Goal: Task Accomplishment & Management: Manage account settings

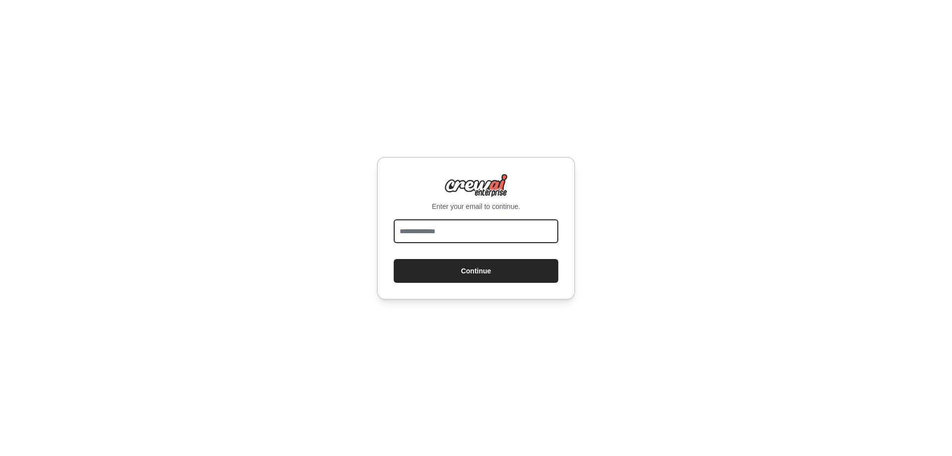
click at [440, 225] on input "email" at bounding box center [476, 231] width 165 height 24
click at [442, 228] on input "email" at bounding box center [476, 231] width 165 height 24
type input "**********"
click at [394, 259] on button "Continue" at bounding box center [476, 271] width 165 height 24
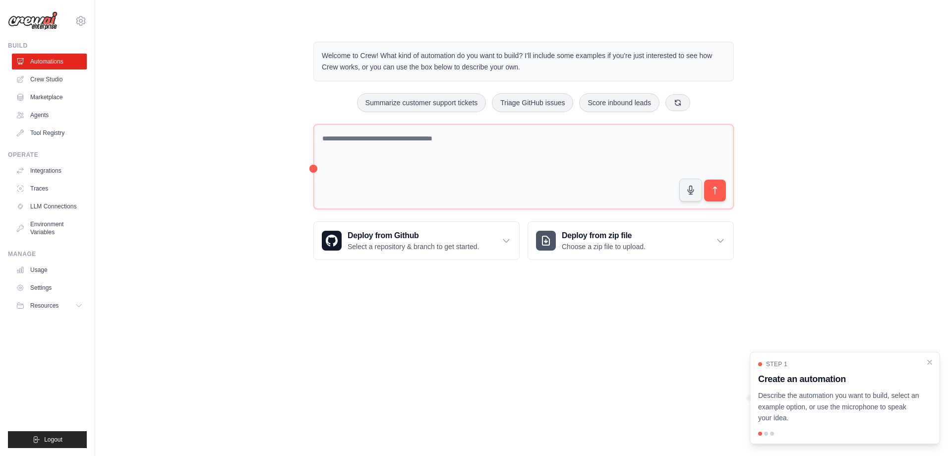
click at [792, 406] on p "Describe the automation you want to build, select an example option, or use the…" at bounding box center [839, 407] width 162 height 34
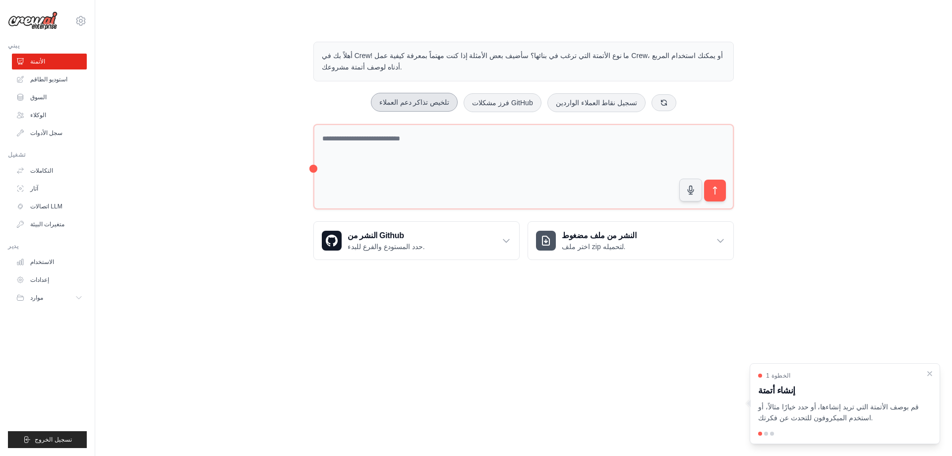
click at [437, 98] on font "تلخيص تذاكر دعم العملاء" at bounding box center [414, 102] width 70 height 8
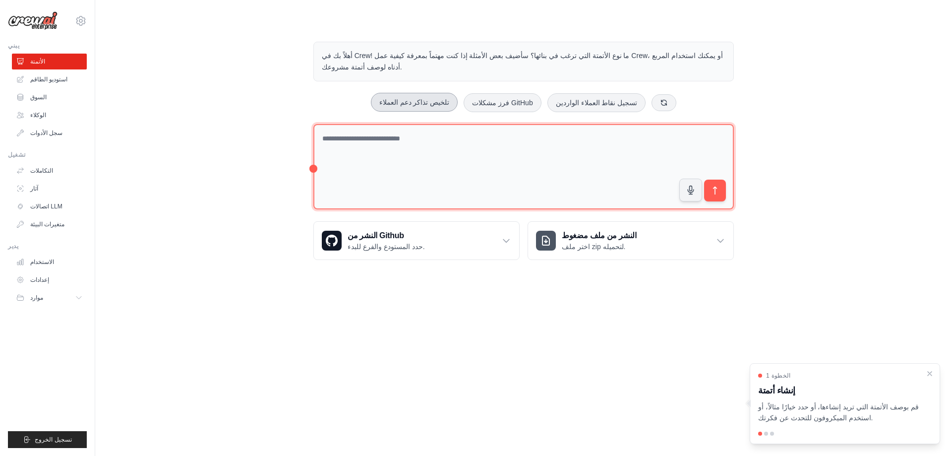
type textarea "**********"
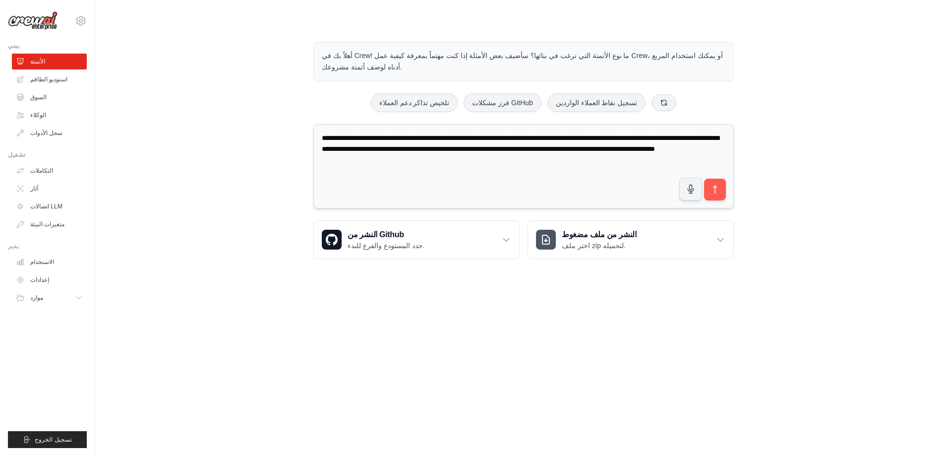
drag, startPoint x: 456, startPoint y: 149, endPoint x: 320, endPoint y: 122, distance: 138.6
click at [320, 124] on textarea "**********" at bounding box center [523, 166] width 421 height 85
click at [724, 183] on button "submit" at bounding box center [715, 189] width 23 height 23
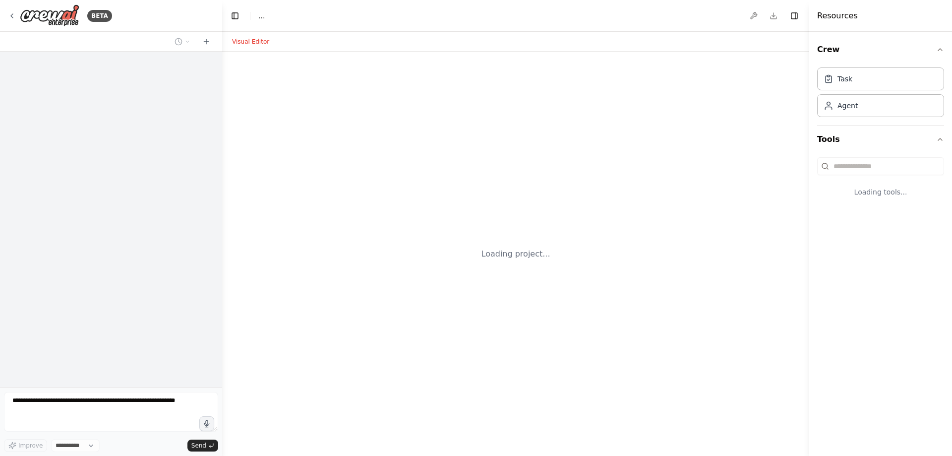
select select "****"
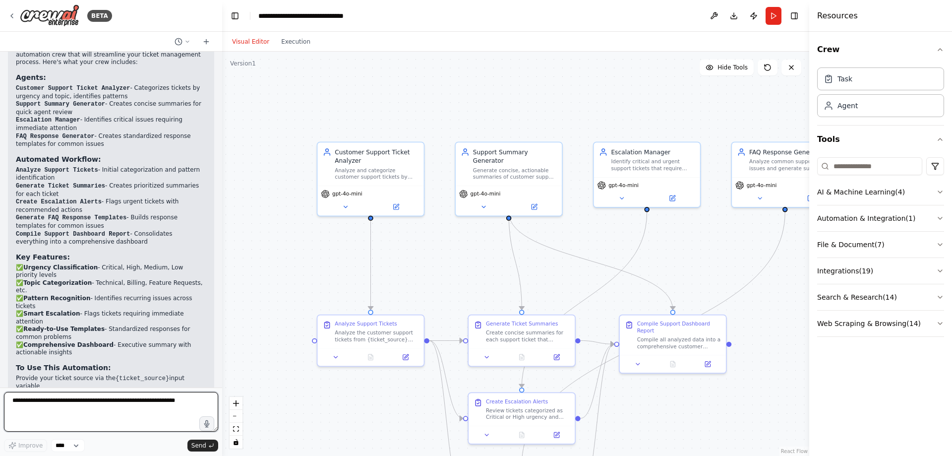
scroll to position [1066, 0]
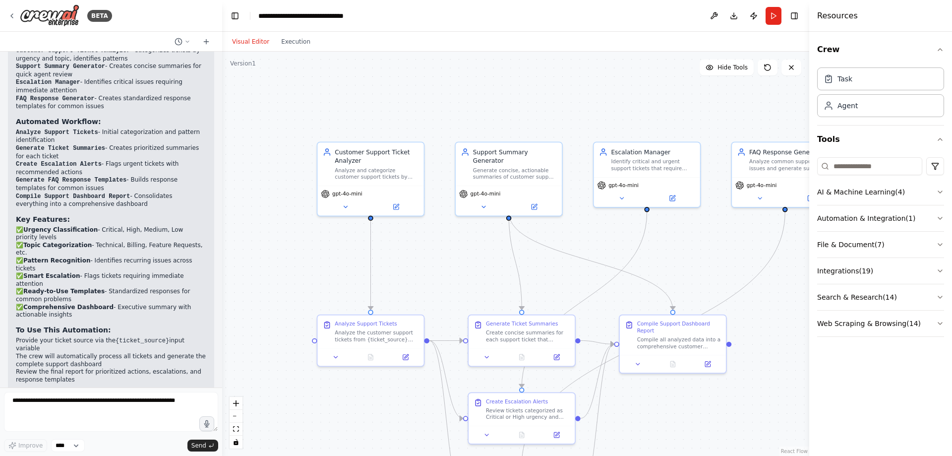
drag, startPoint x: 50, startPoint y: 15, endPoint x: 274, endPoint y: 105, distance: 241.0
click at [274, 105] on div ".deletable-edge-delete-btn { width: 20px; height: 20px; border: 0px solid #ffff…" at bounding box center [515, 254] width 587 height 404
click at [89, 413] on textarea at bounding box center [111, 412] width 214 height 40
click at [186, 401] on textarea at bounding box center [111, 412] width 214 height 40
click at [165, 404] on textarea at bounding box center [111, 412] width 214 height 40
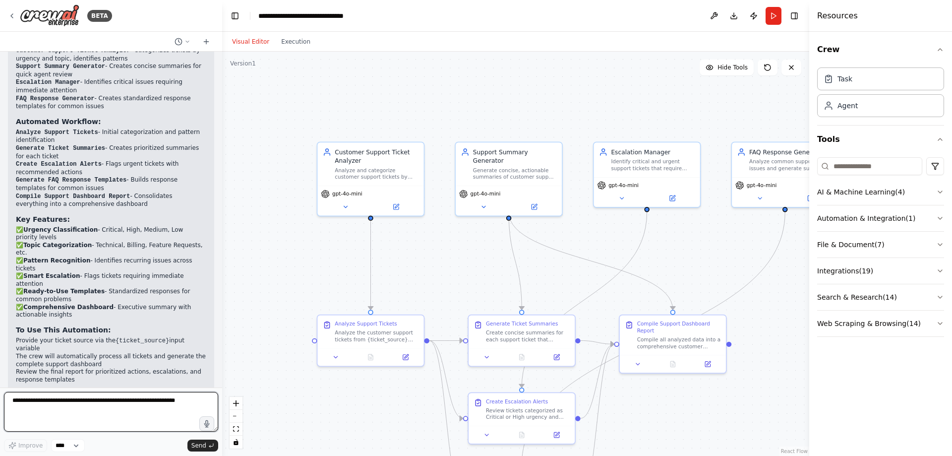
click at [165, 404] on textarea at bounding box center [111, 412] width 214 height 40
type textarea "*"
type textarea "**********"
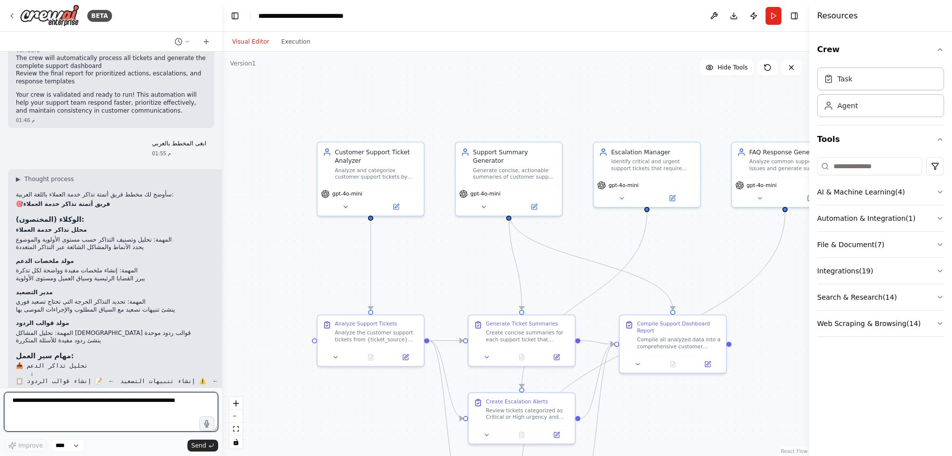
scroll to position [1341, 0]
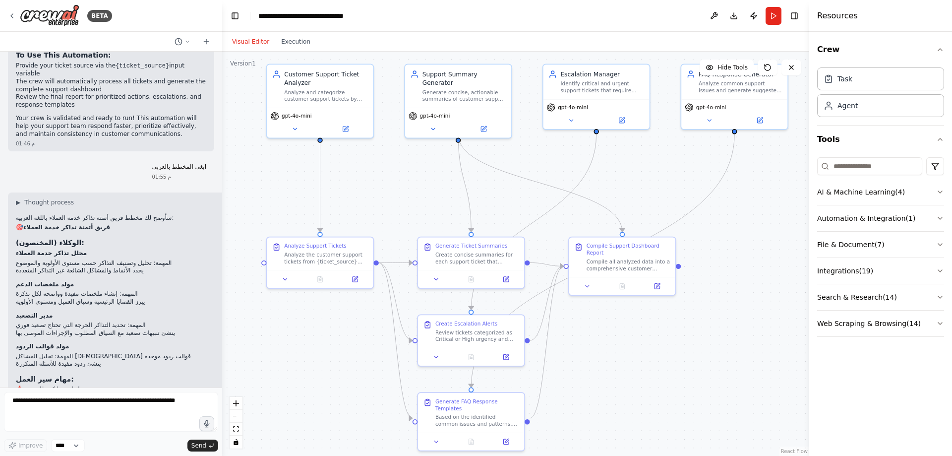
drag, startPoint x: 602, startPoint y: 306, endPoint x: 551, endPoint y: 228, distance: 92.9
click at [551, 228] on div ".deletable-edge-delete-btn { width: 20px; height: 20px; border: 0px solid #ffff…" at bounding box center [515, 254] width 587 height 404
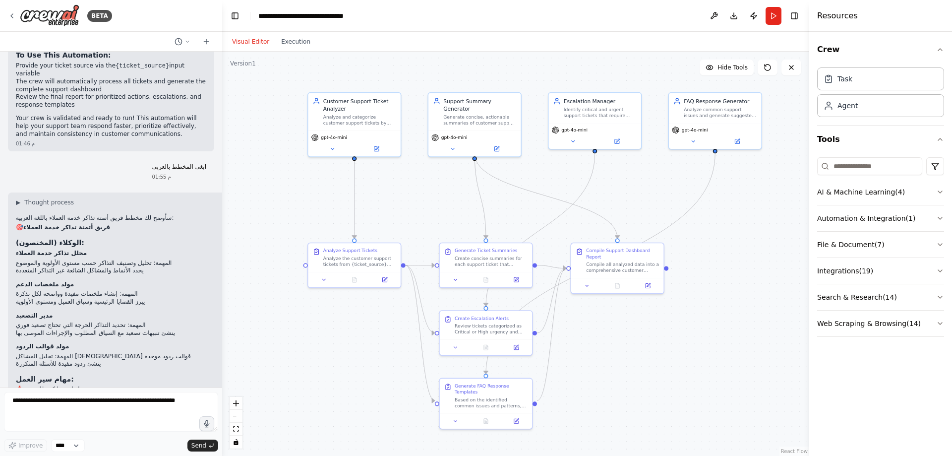
drag, startPoint x: 623, startPoint y: 137, endPoint x: 619, endPoint y: 156, distance: 19.5
click at [619, 156] on div ".deletable-edge-delete-btn { width: 20px; height: 20px; border: 0px solid #ffff…" at bounding box center [515, 254] width 587 height 404
click at [11, 13] on icon at bounding box center [12, 16] width 8 height 8
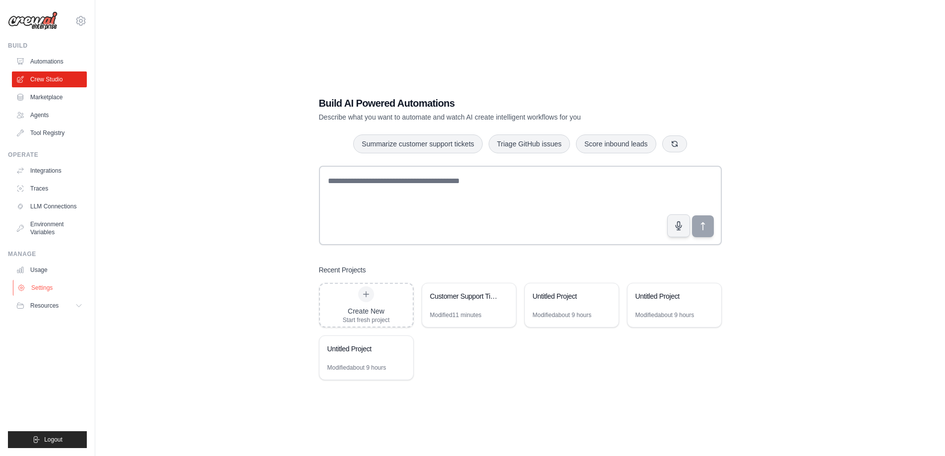
click at [36, 287] on link "Settings" at bounding box center [50, 288] width 75 height 16
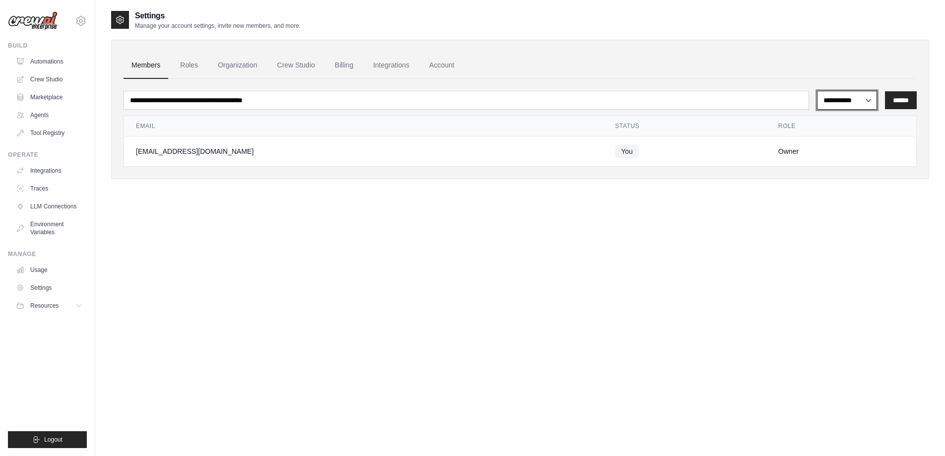
click at [860, 99] on select "**********" at bounding box center [847, 100] width 60 height 19
click at [435, 68] on link "Account" at bounding box center [441, 65] width 41 height 27
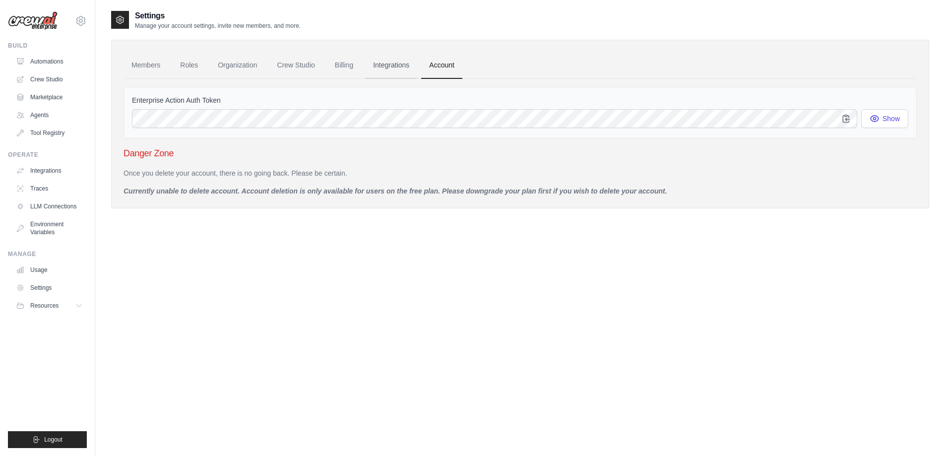
click at [397, 65] on link "Integrations" at bounding box center [391, 65] width 52 height 27
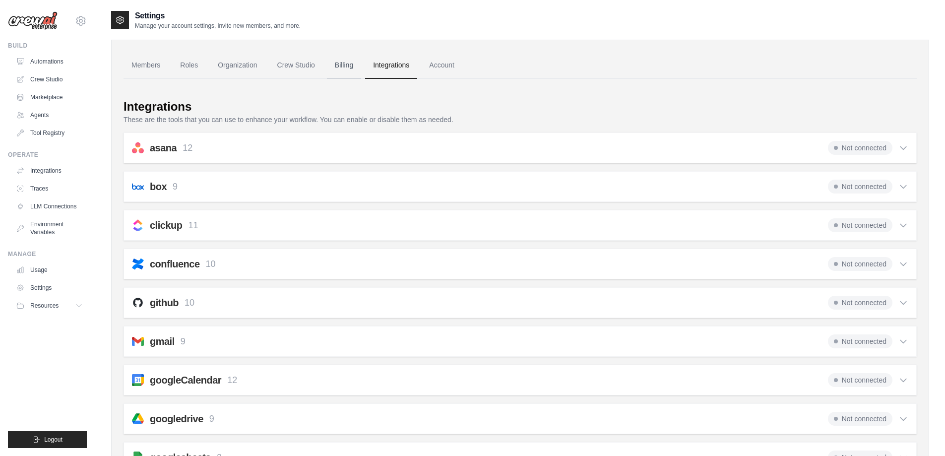
click at [336, 62] on link "Billing" at bounding box center [344, 65] width 34 height 27
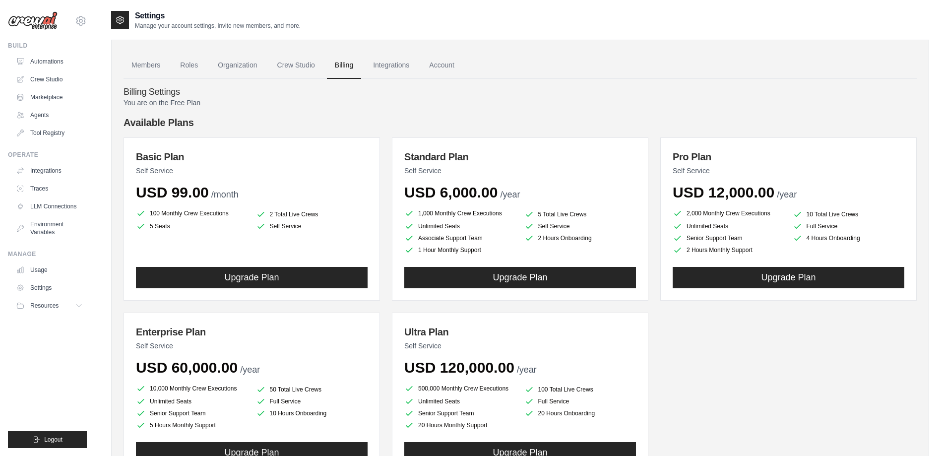
scroll to position [50, 0]
